Goal: Navigation & Orientation: Find specific page/section

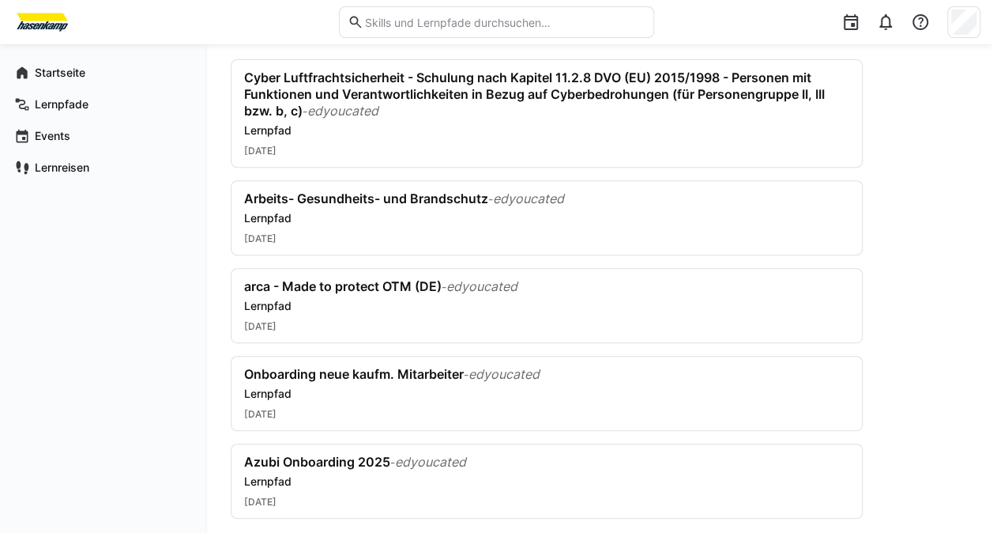
scroll to position [228, 0]
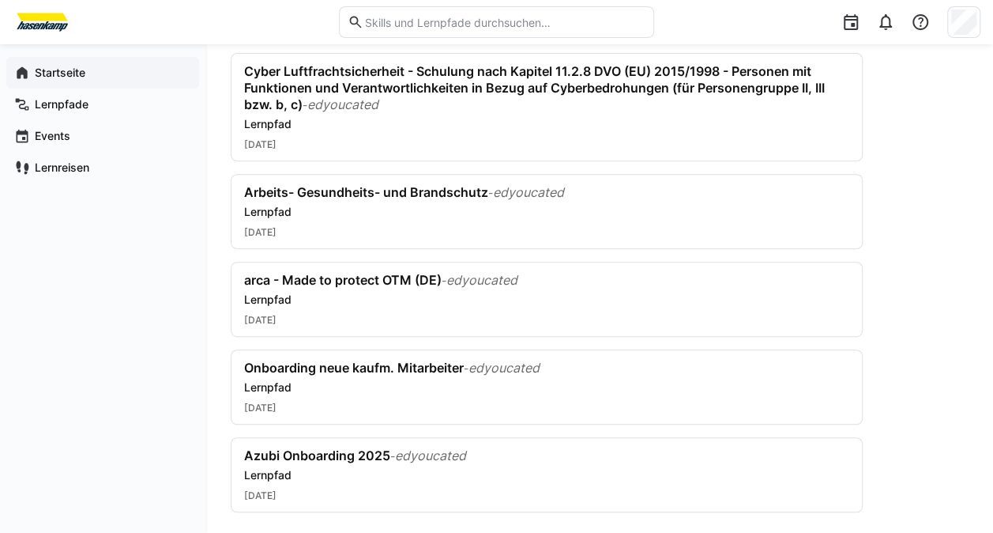
click at [55, 85] on div "Startseite" at bounding box center [102, 73] width 193 height 32
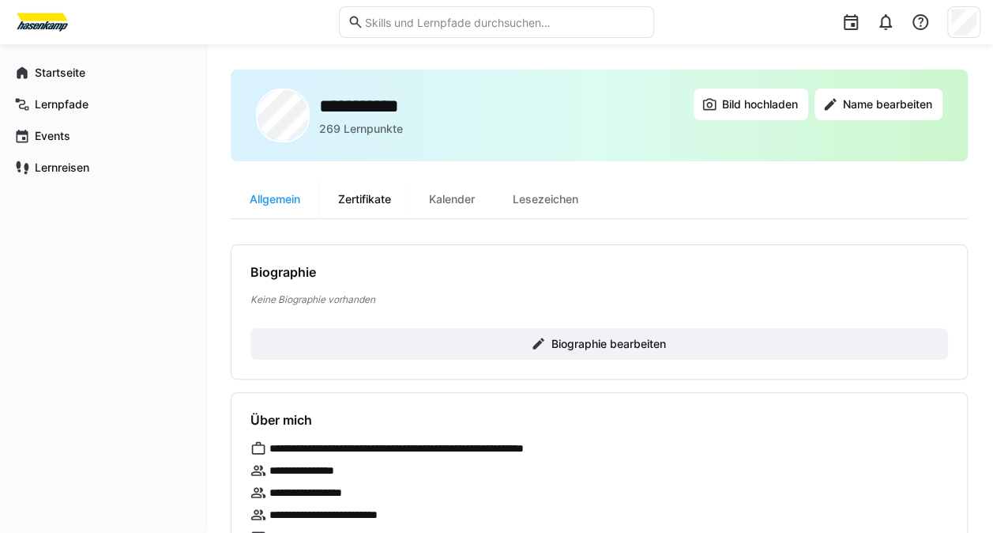
click at [350, 182] on div "Zertifikate" at bounding box center [364, 199] width 91 height 38
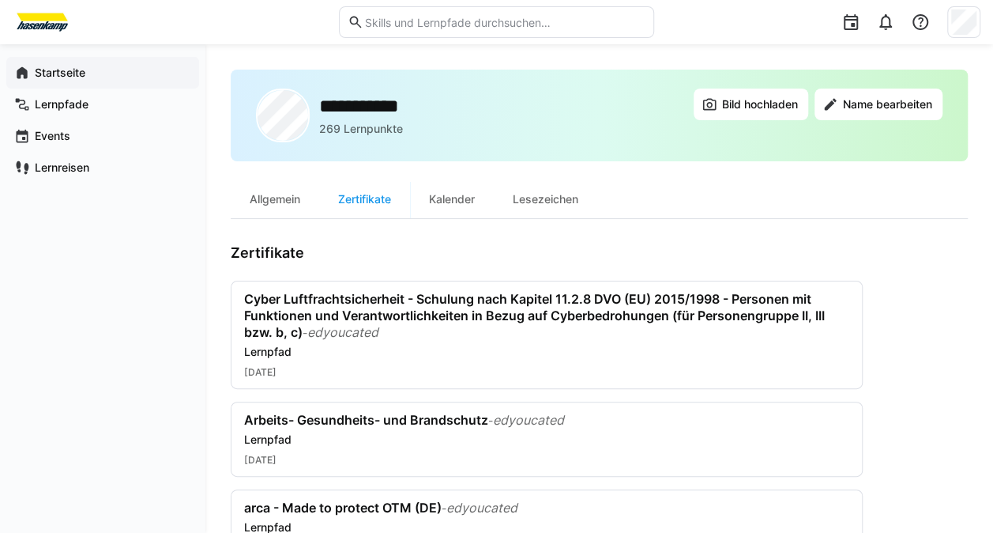
click at [111, 84] on div "Startseite" at bounding box center [102, 73] width 193 height 32
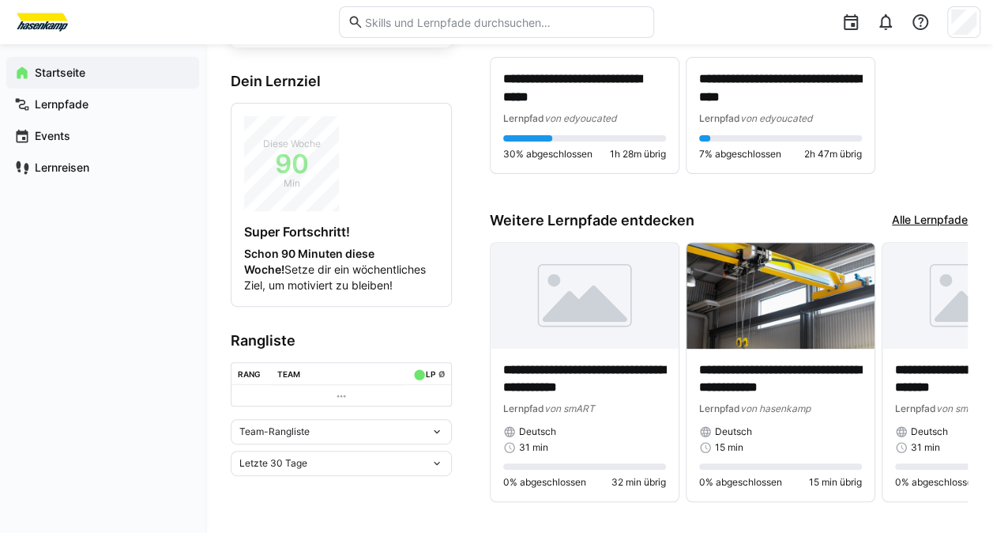
scroll to position [158, 0]
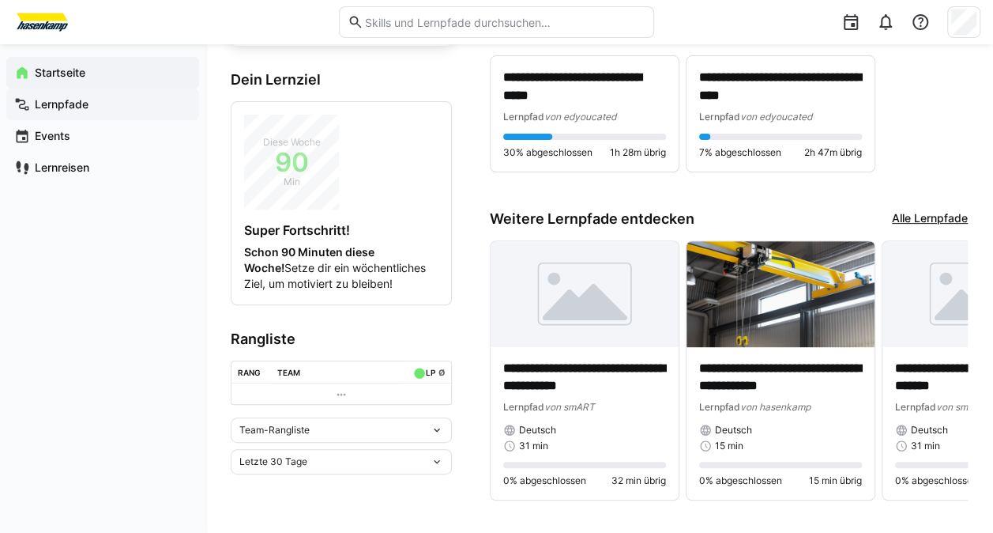
click at [133, 113] on div "Lernpfade" at bounding box center [102, 105] width 193 height 32
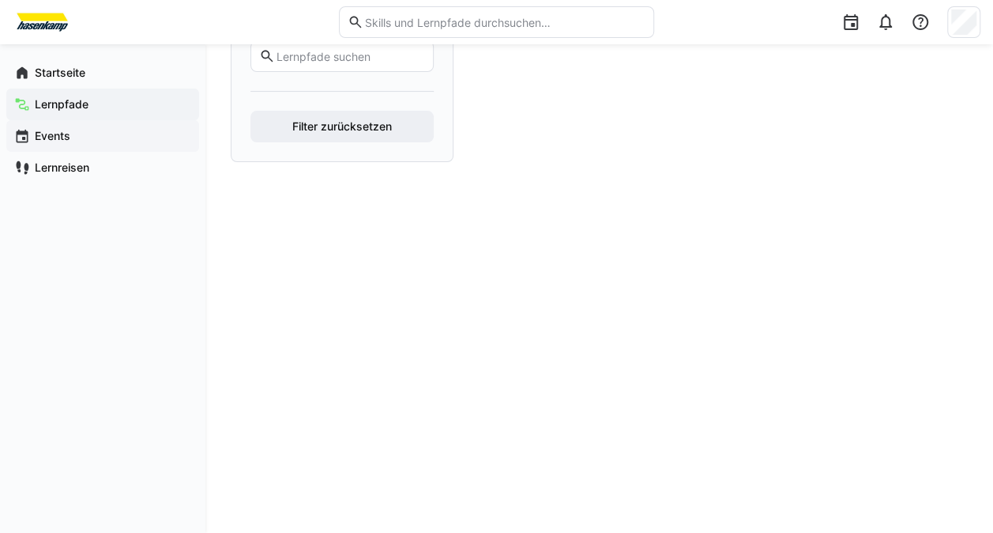
click at [139, 133] on span "Events" at bounding box center [111, 136] width 159 height 16
